Goal: Transaction & Acquisition: Purchase product/service

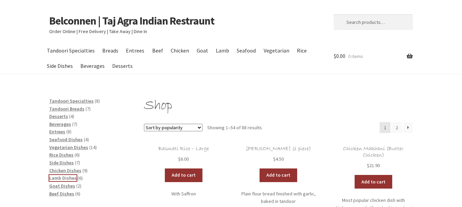
click at [65, 178] on span "Lamb Dishes" at bounding box center [62, 178] width 27 height 6
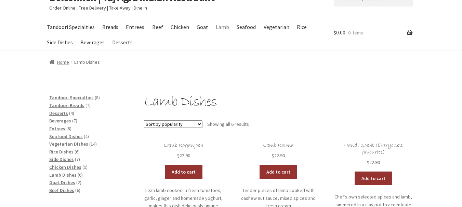
scroll to position [34, 0]
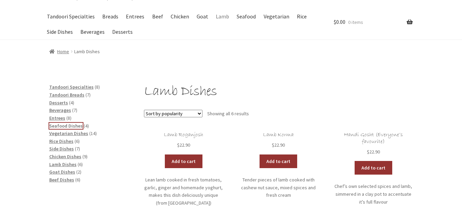
click at [69, 125] on span "Seafood Dishes" at bounding box center [65, 126] width 33 height 6
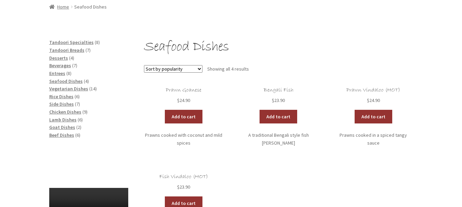
scroll to position [68, 0]
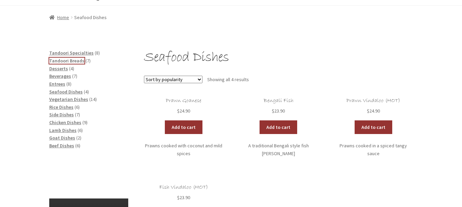
click at [60, 59] on span "Tandoori Breads" at bounding box center [66, 61] width 35 height 6
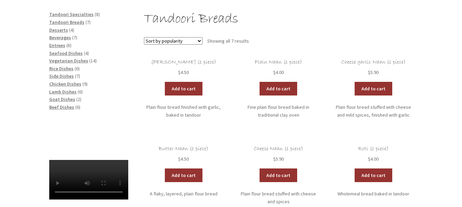
scroll to position [95, 0]
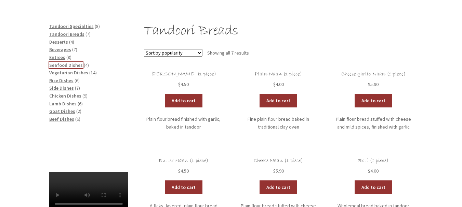
click at [63, 65] on span "Seafood Dishes" at bounding box center [65, 65] width 33 height 6
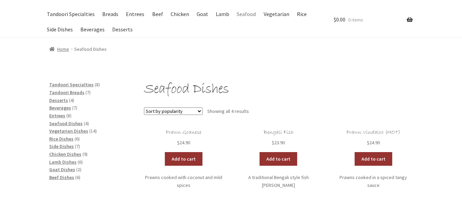
scroll to position [34, 0]
